Goal: Information Seeking & Learning: Learn about a topic

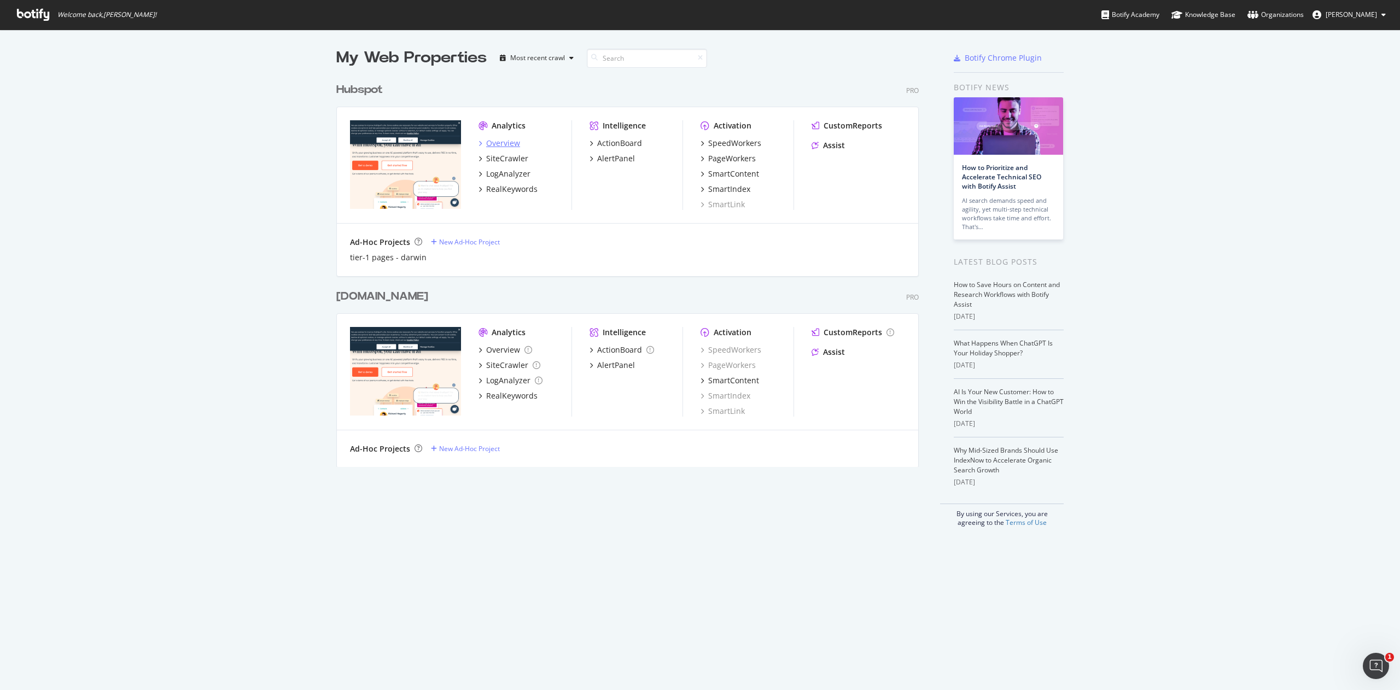
click at [488, 141] on div "Overview" at bounding box center [503, 143] width 34 height 11
